Goal: Navigation & Orientation: Find specific page/section

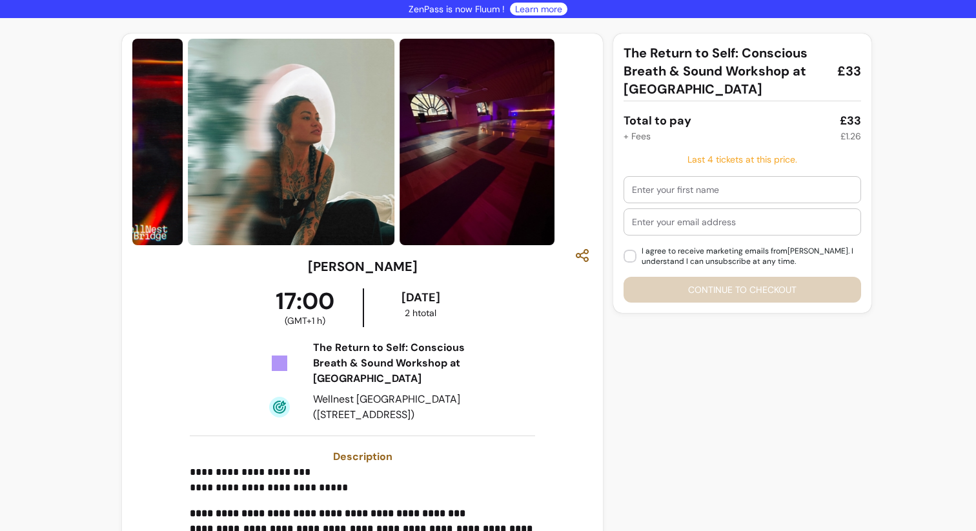
drag, startPoint x: 534, startPoint y: 179, endPoint x: 308, endPoint y: 159, distance: 226.7
click at [310, 159] on img at bounding box center [291, 142] width 207 height 207
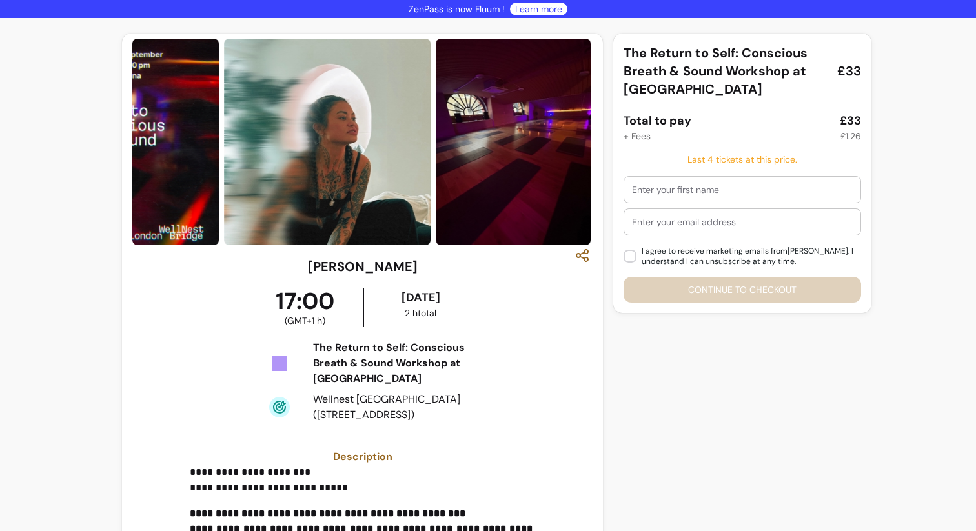
drag, startPoint x: 392, startPoint y: 156, endPoint x: 572, endPoint y: 162, distance: 179.5
click at [430, 162] on img at bounding box center [327, 142] width 207 height 207
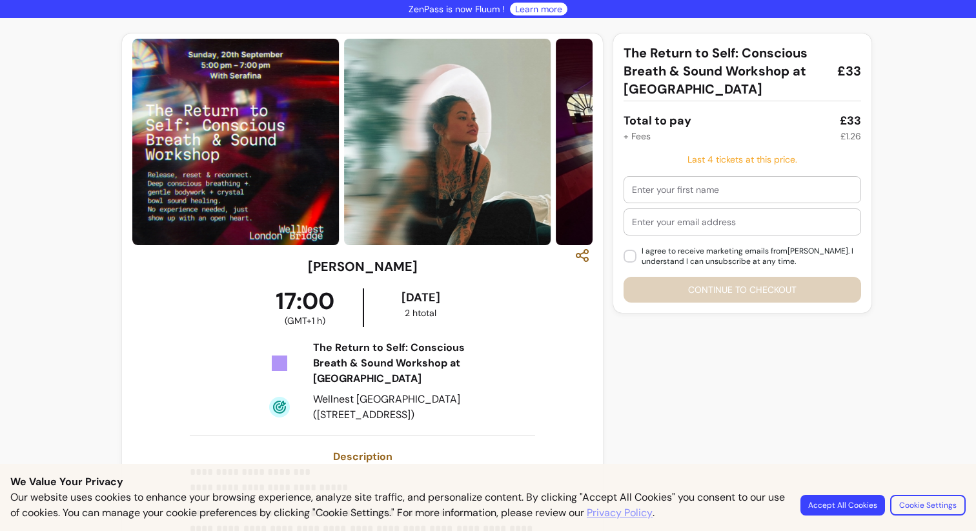
click at [270, 163] on img at bounding box center [235, 142] width 207 height 207
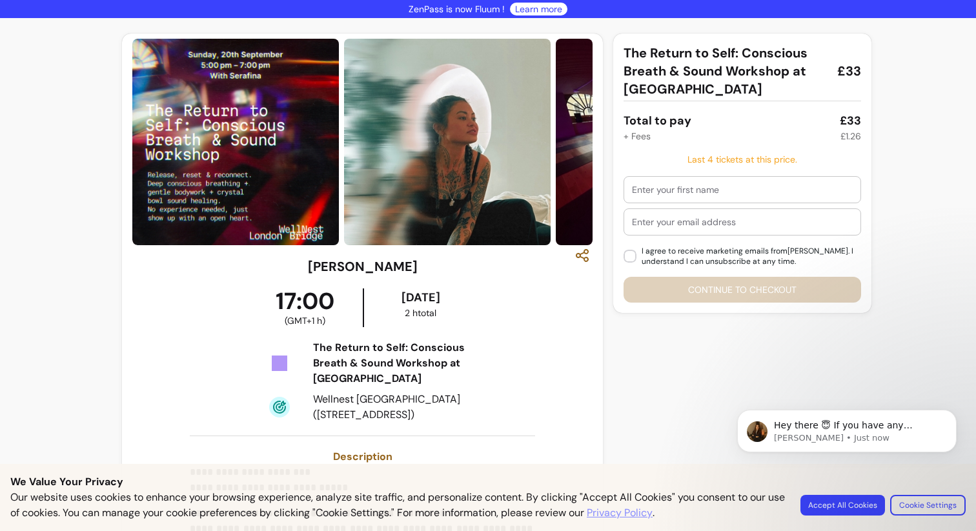
click at [288, 162] on img at bounding box center [235, 142] width 207 height 207
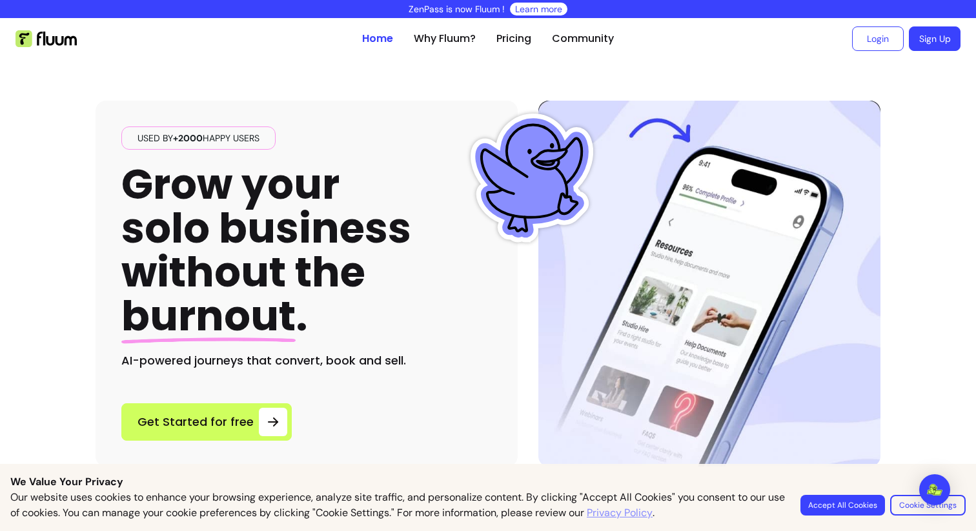
click at [79, 190] on div "Used by +2000 happy users Grow your solo business without the burnout . AI-powe…" at bounding box center [488, 262] width 826 height 407
click at [443, 35] on link "Why Fluum?" at bounding box center [445, 38] width 62 height 15
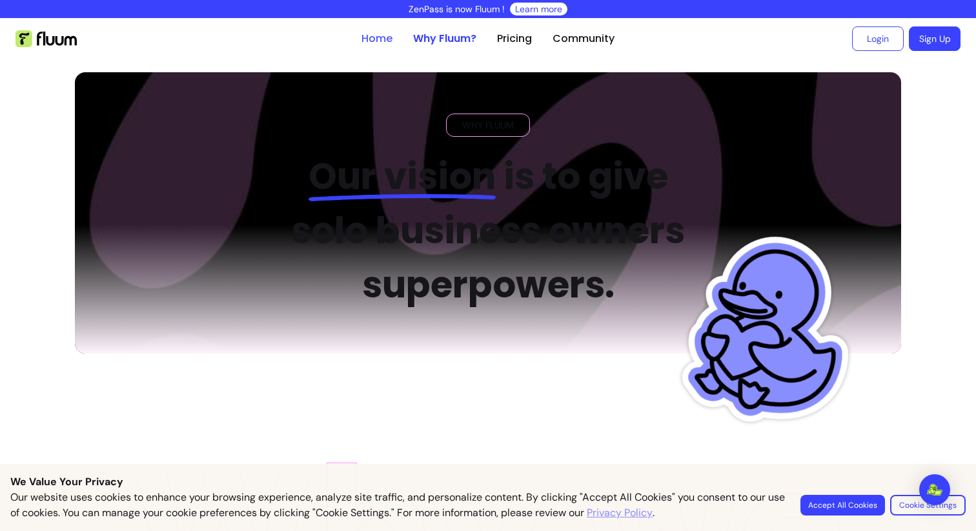
click at [381, 41] on link "Home" at bounding box center [376, 38] width 31 height 15
